Goal: Find specific page/section: Find specific page/section

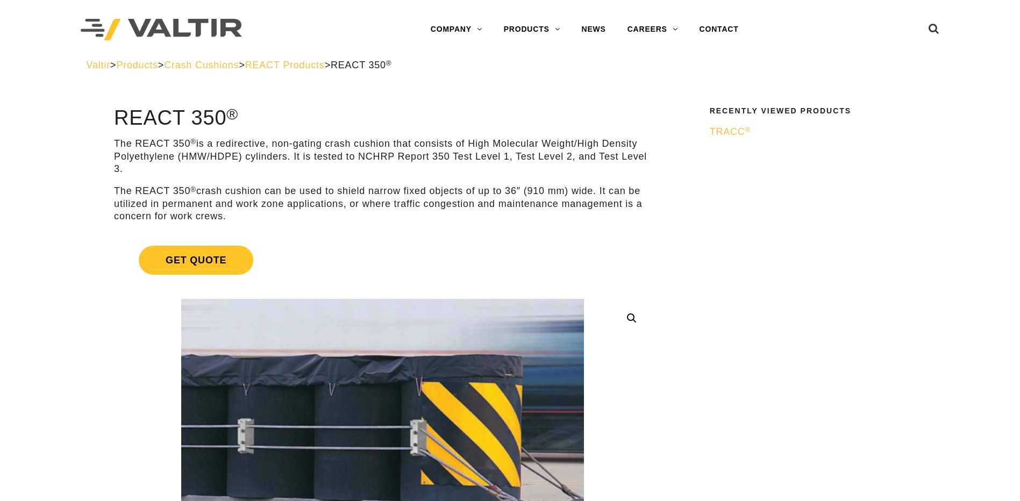
click at [235, 66] on span "Crash Cushions" at bounding box center [201, 65] width 75 height 11
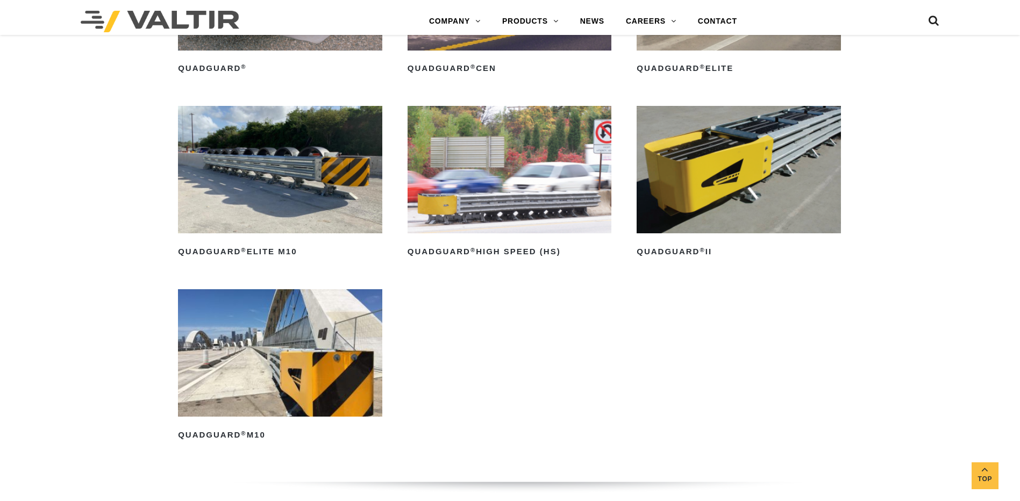
scroll to position [914, 0]
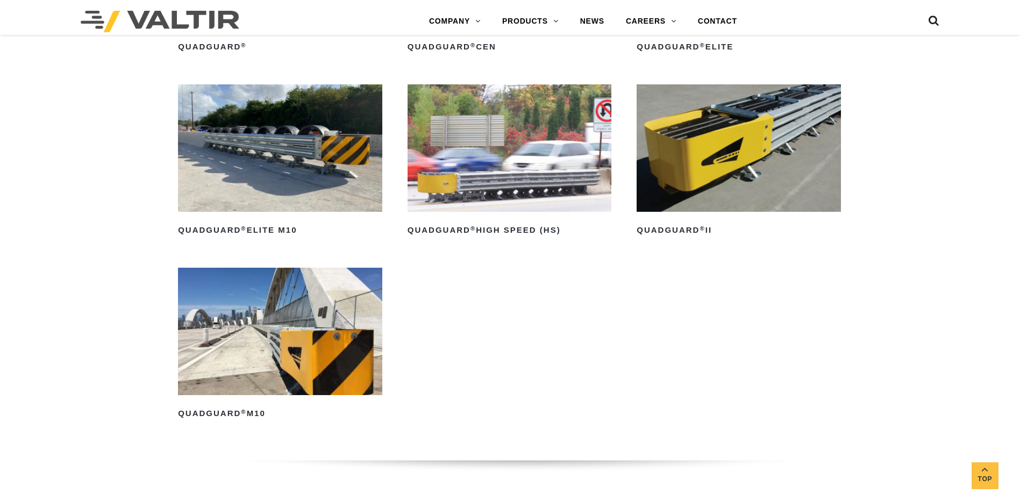
click at [299, 183] on img at bounding box center [280, 147] width 204 height 127
